Goal: Task Accomplishment & Management: Complete application form

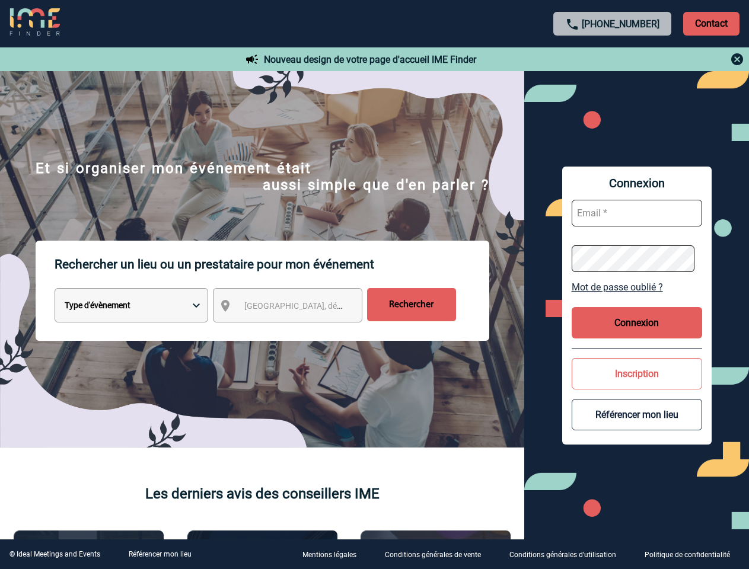
click at [374, 285] on p "Rechercher un lieu ou un prestataire pour mon événement" at bounding box center [272, 264] width 435 height 47
click at [711, 23] on p "Contact" at bounding box center [711, 24] width 56 height 24
click at [613, 59] on div at bounding box center [613, 59] width 264 height 14
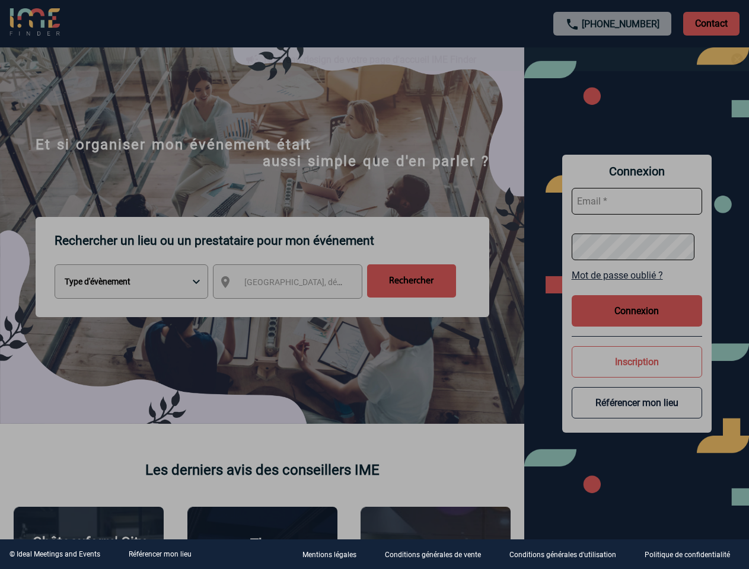
click at [298, 308] on div at bounding box center [374, 284] width 749 height 569
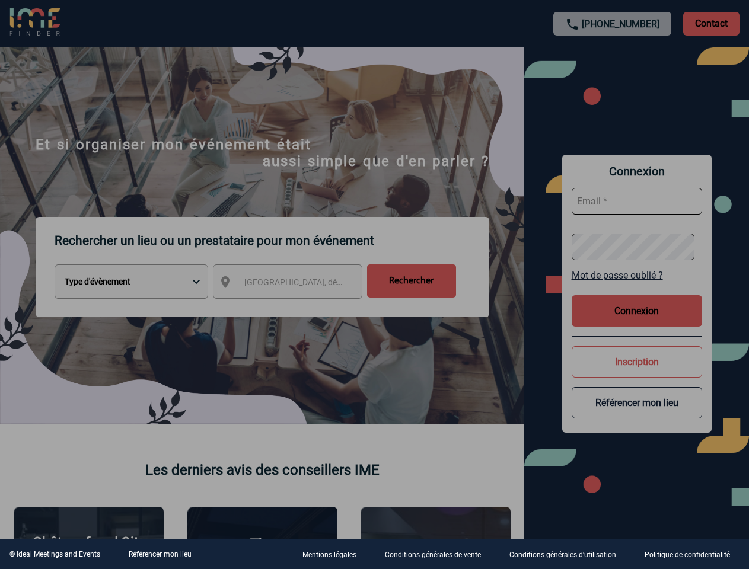
click at [637, 287] on div at bounding box center [374, 284] width 749 height 569
click at [637, 323] on div at bounding box center [374, 284] width 749 height 569
click at [637, 374] on div at bounding box center [374, 284] width 749 height 569
click at [637, 415] on div at bounding box center [374, 284] width 749 height 569
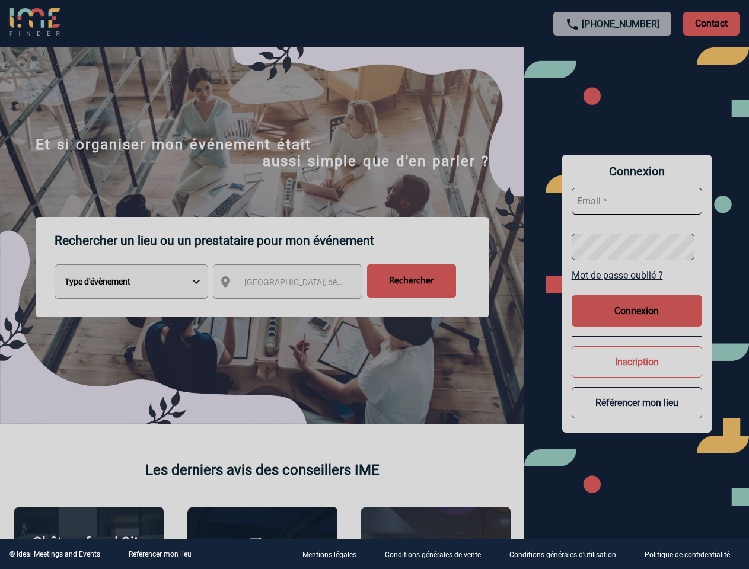
click at [160, 555] on link "Référencer mon lieu" at bounding box center [160, 554] width 63 height 8
